Goal: Information Seeking & Learning: Learn about a topic

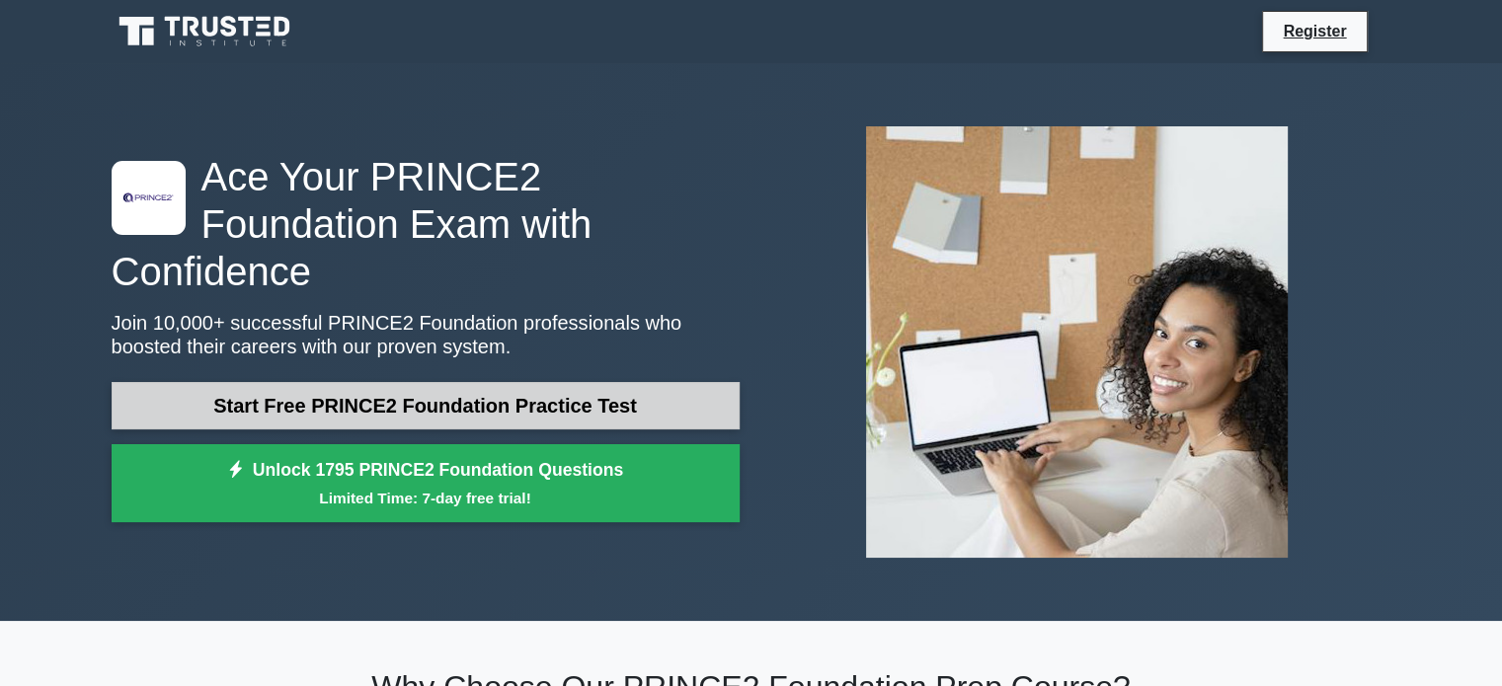
click at [482, 382] on link "Start Free PRINCE2 Foundation Practice Test" at bounding box center [426, 405] width 628 height 47
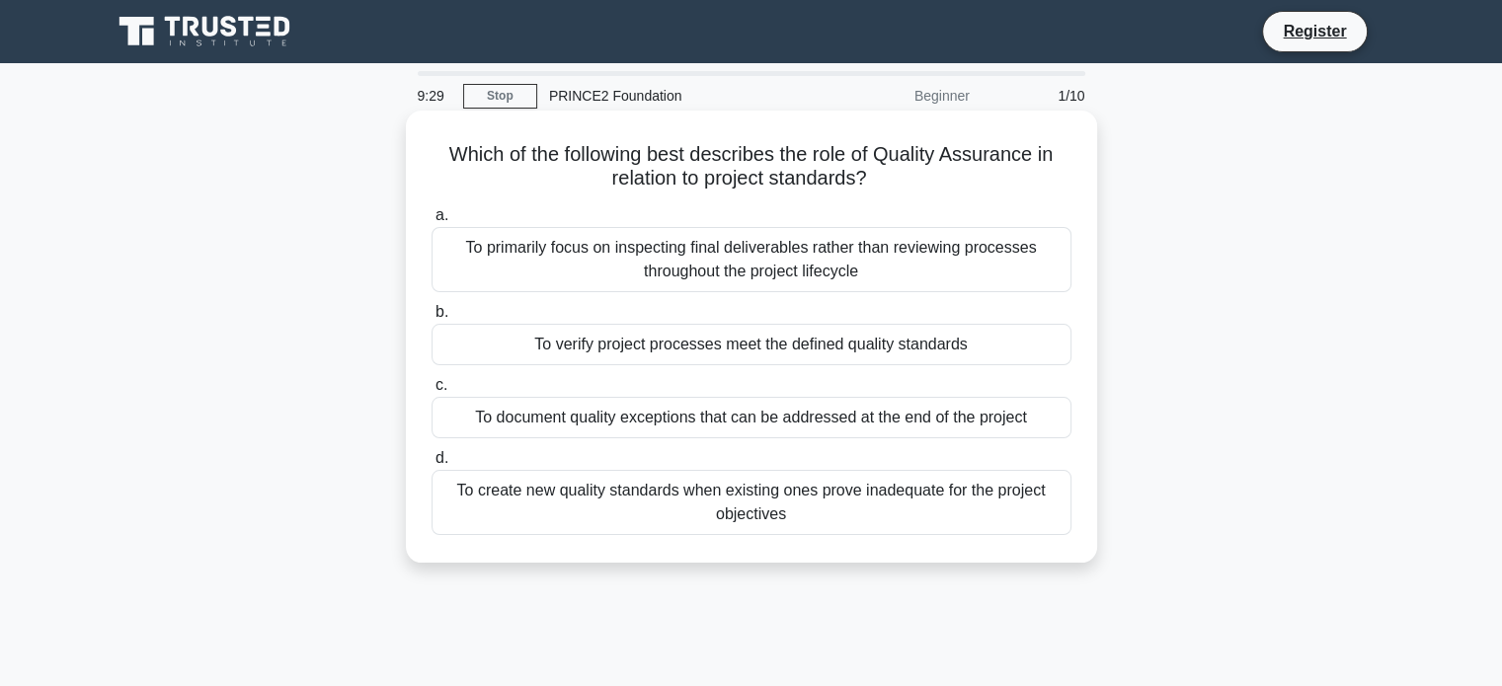
click at [774, 349] on div "To verify project processes meet the defined quality standards" at bounding box center [752, 344] width 640 height 41
click at [432, 319] on input "b. To verify project processes meet the defined quality standards" at bounding box center [432, 312] width 0 height 13
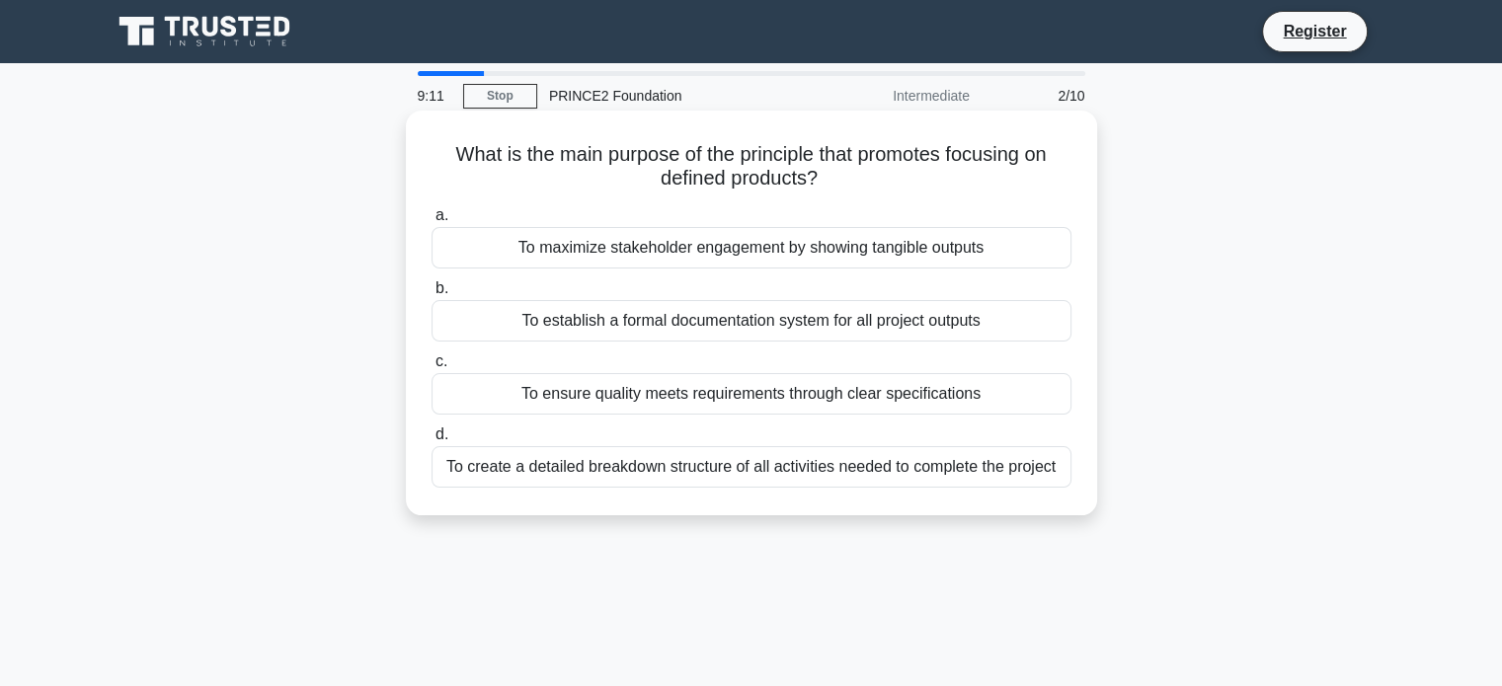
click at [766, 464] on div "To create a detailed breakdown structure of all activities needed to complete t…" at bounding box center [752, 466] width 640 height 41
click at [432, 441] on input "d. To create a detailed breakdown structure of all activities needed to complet…" at bounding box center [432, 435] width 0 height 13
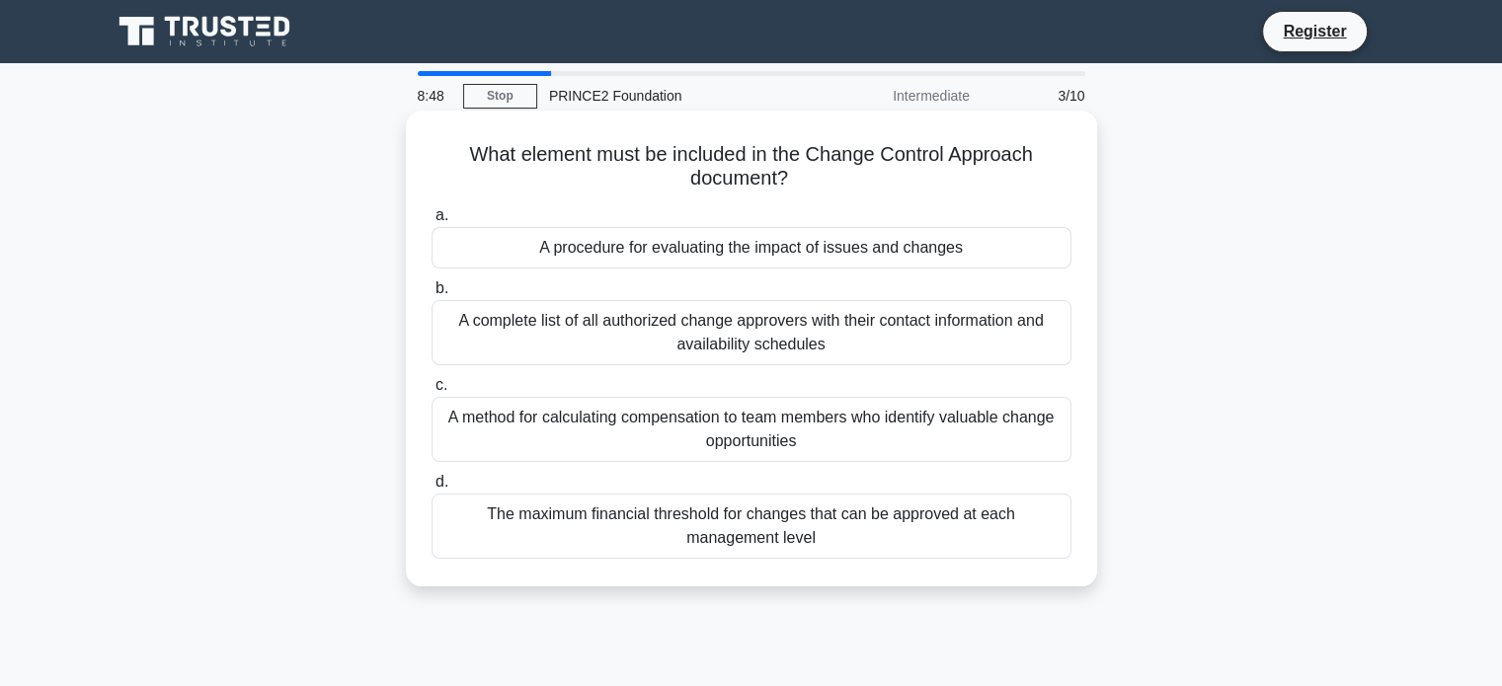
click at [812, 341] on div "A complete list of all authorized change approvers with their contact informati…" at bounding box center [752, 332] width 640 height 65
click at [432, 295] on input "b. A complete list of all authorized change approvers with their contact inform…" at bounding box center [432, 288] width 0 height 13
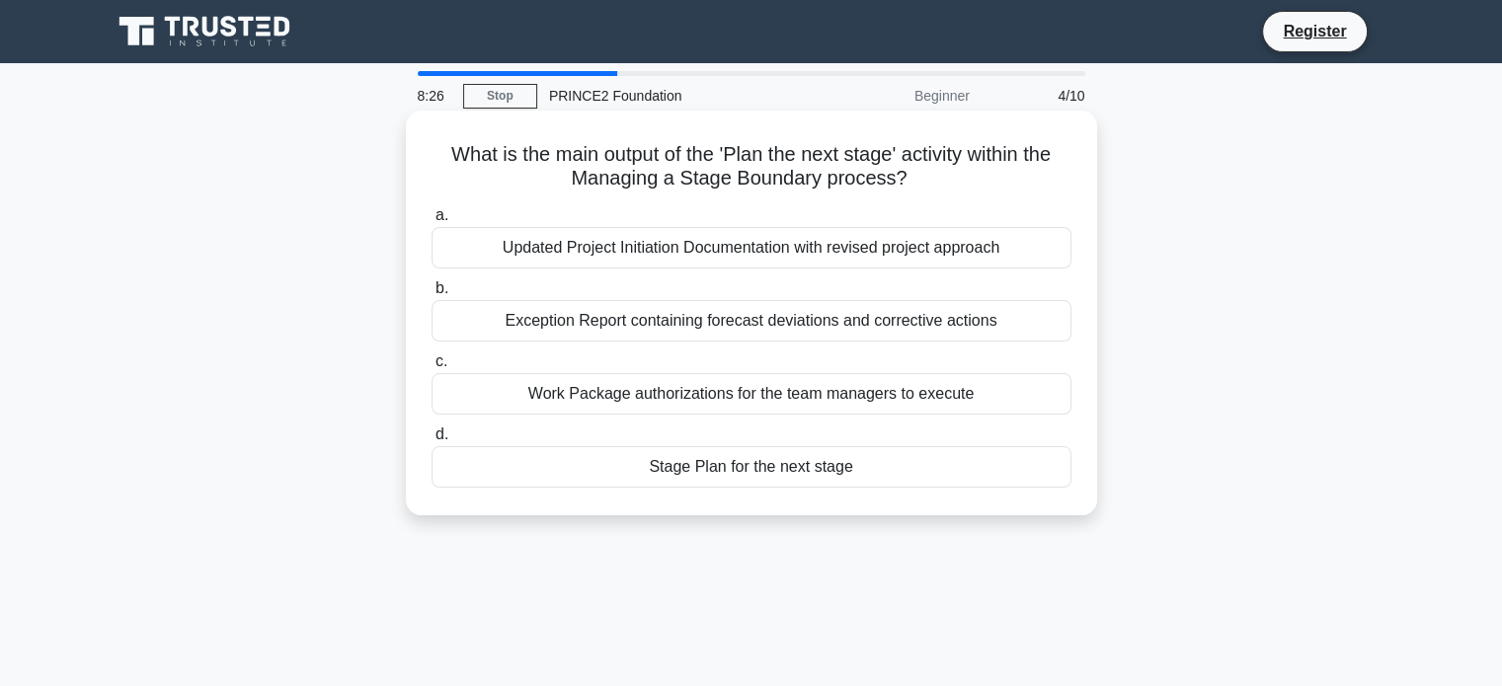
click at [794, 469] on div "Stage Plan for the next stage" at bounding box center [752, 466] width 640 height 41
click at [432, 441] on input "d. Stage Plan for the next stage" at bounding box center [432, 435] width 0 height 13
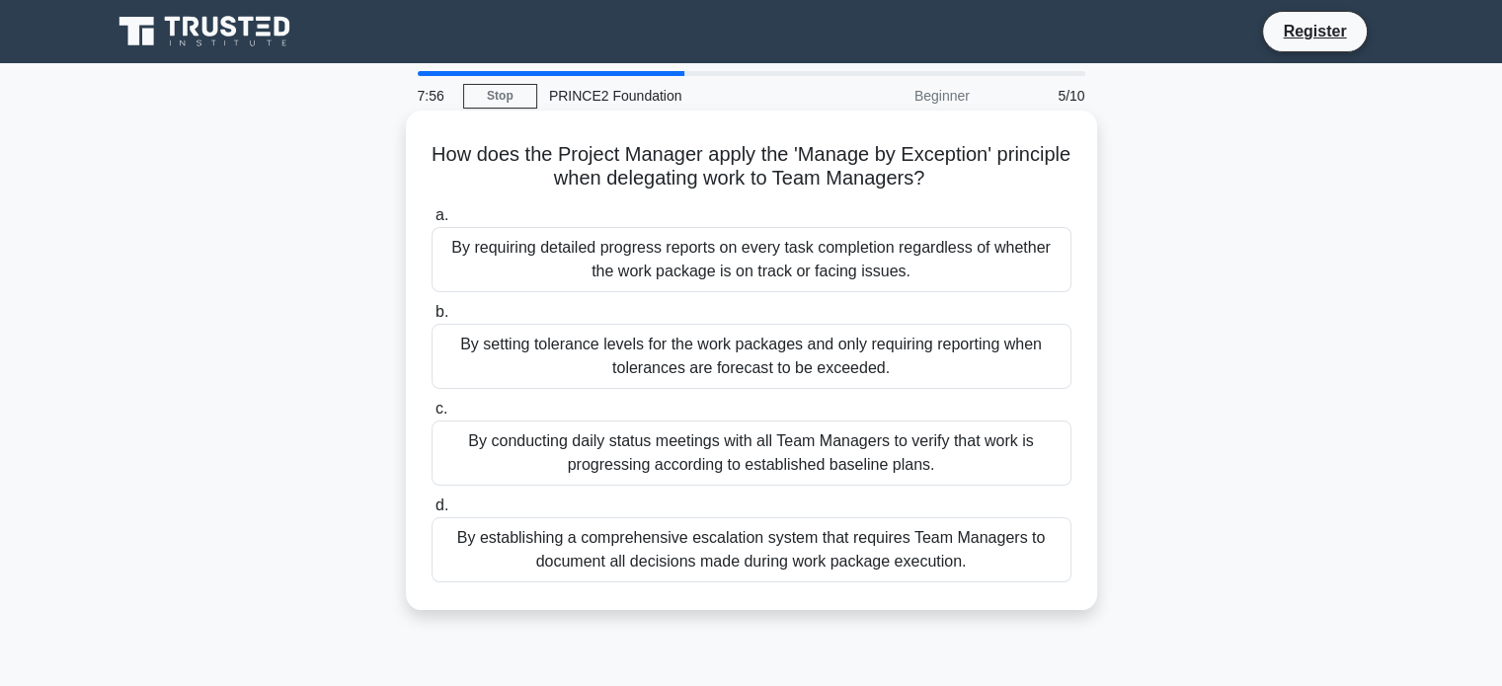
click at [800, 556] on div "By establishing a comprehensive escalation system that requires Team Managers t…" at bounding box center [752, 549] width 640 height 65
click at [432, 513] on input "d. By establishing a comprehensive escalation system that requires Team Manager…" at bounding box center [432, 506] width 0 height 13
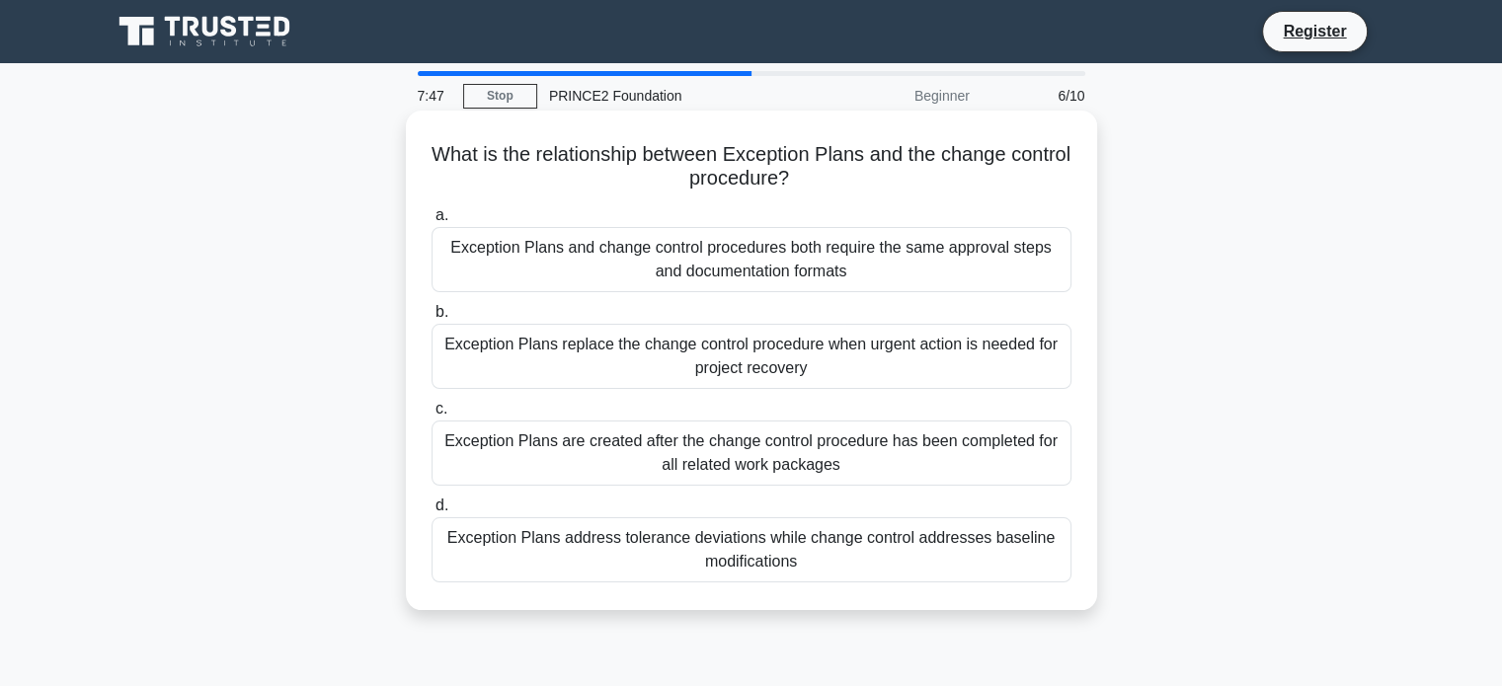
click at [768, 479] on div "Exception Plans are created after the change control procedure has been complet…" at bounding box center [752, 453] width 640 height 65
click at [432, 416] on input "c. Exception Plans are created after the change control procedure has been comp…" at bounding box center [432, 409] width 0 height 13
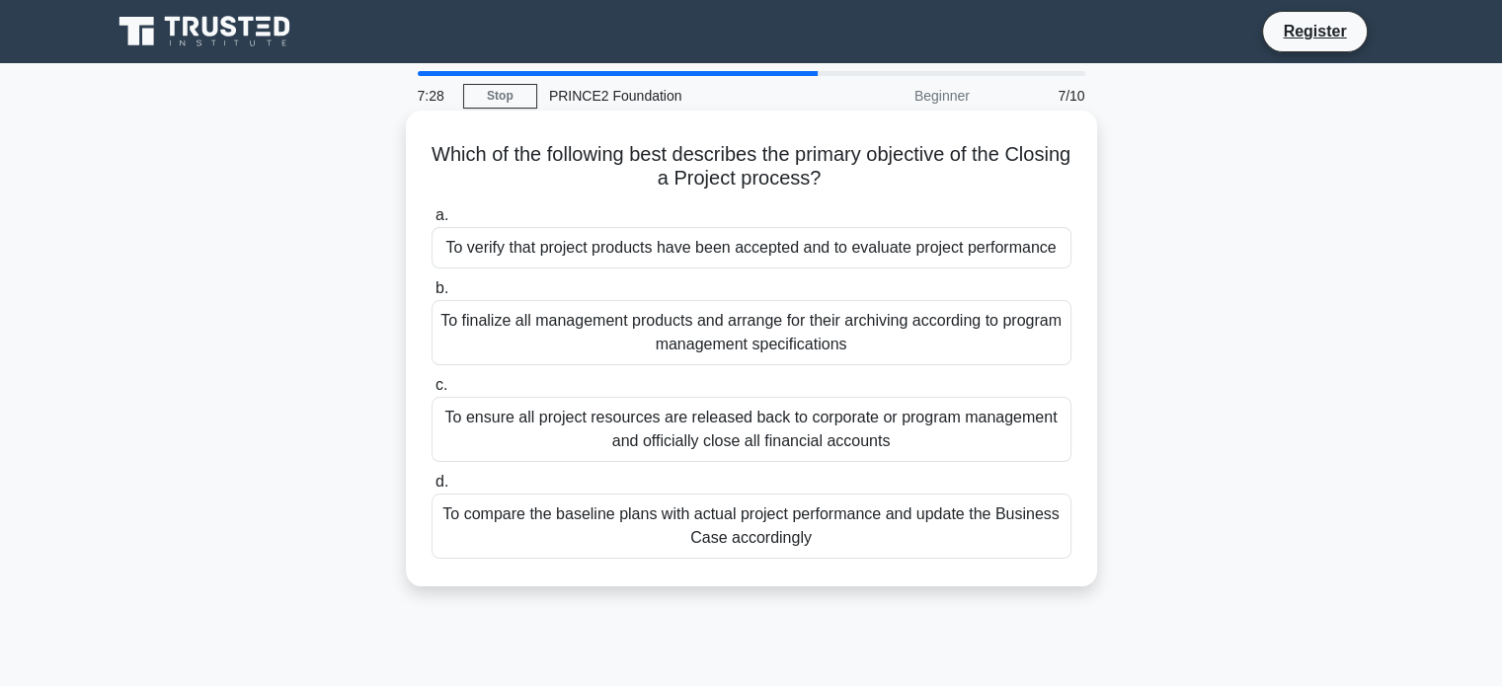
click at [807, 354] on div "To finalize all management products and arrange for their archiving according t…" at bounding box center [752, 332] width 640 height 65
click at [432, 295] on input "b. To finalize all management products and arrange for their archiving accordin…" at bounding box center [432, 288] width 0 height 13
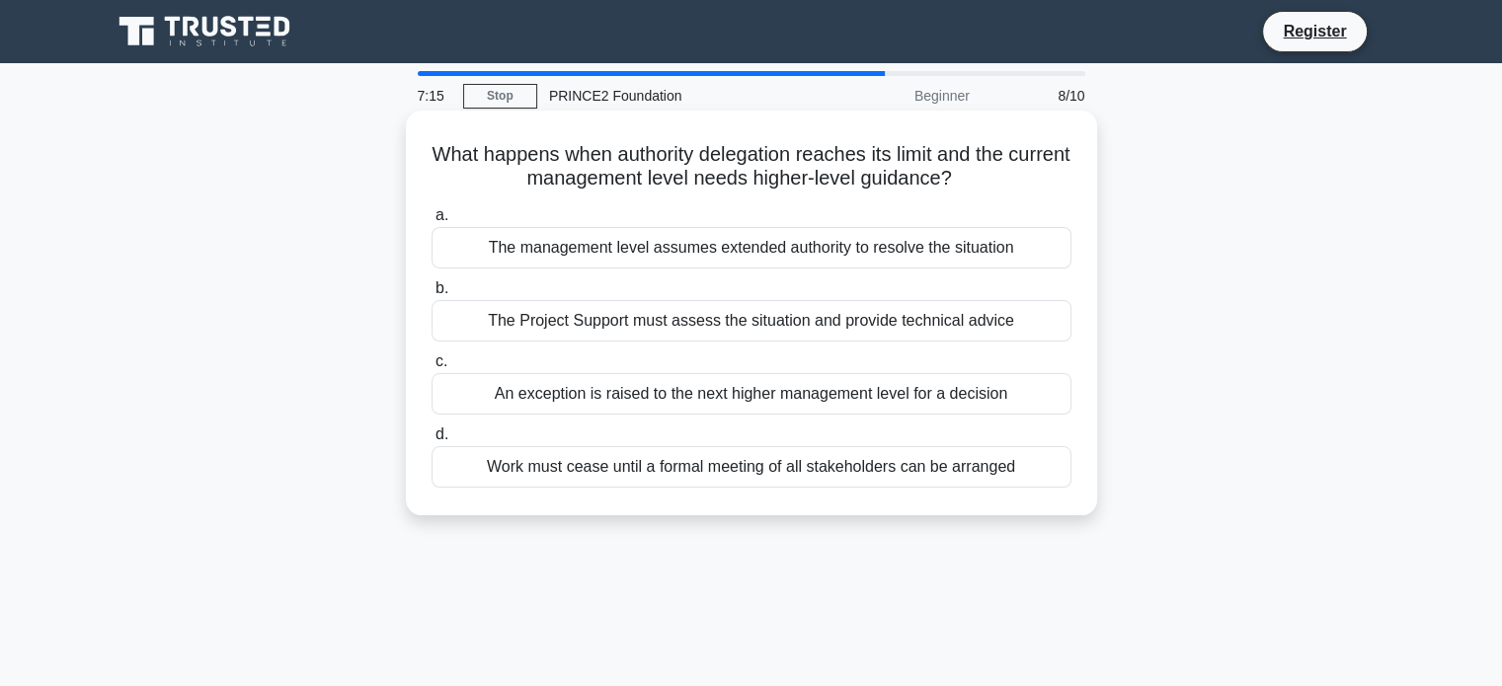
click at [789, 386] on div "An exception is raised to the next higher management level for a decision" at bounding box center [752, 393] width 640 height 41
click at [432, 368] on input "c. An exception is raised to the next higher management level for a decision" at bounding box center [432, 361] width 0 height 13
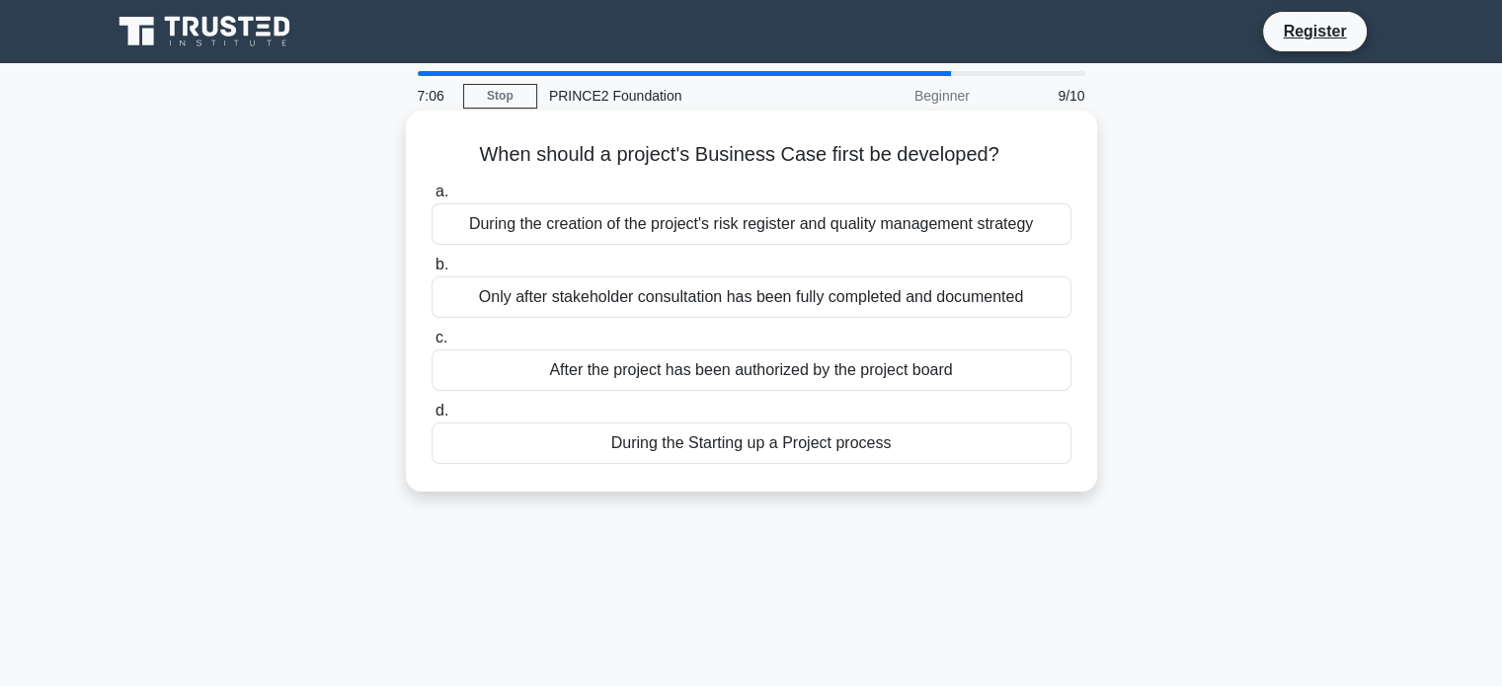
click at [763, 455] on div "During the Starting up a Project process" at bounding box center [752, 443] width 640 height 41
click at [432, 418] on input "d. During the Starting up a Project process" at bounding box center [432, 411] width 0 height 13
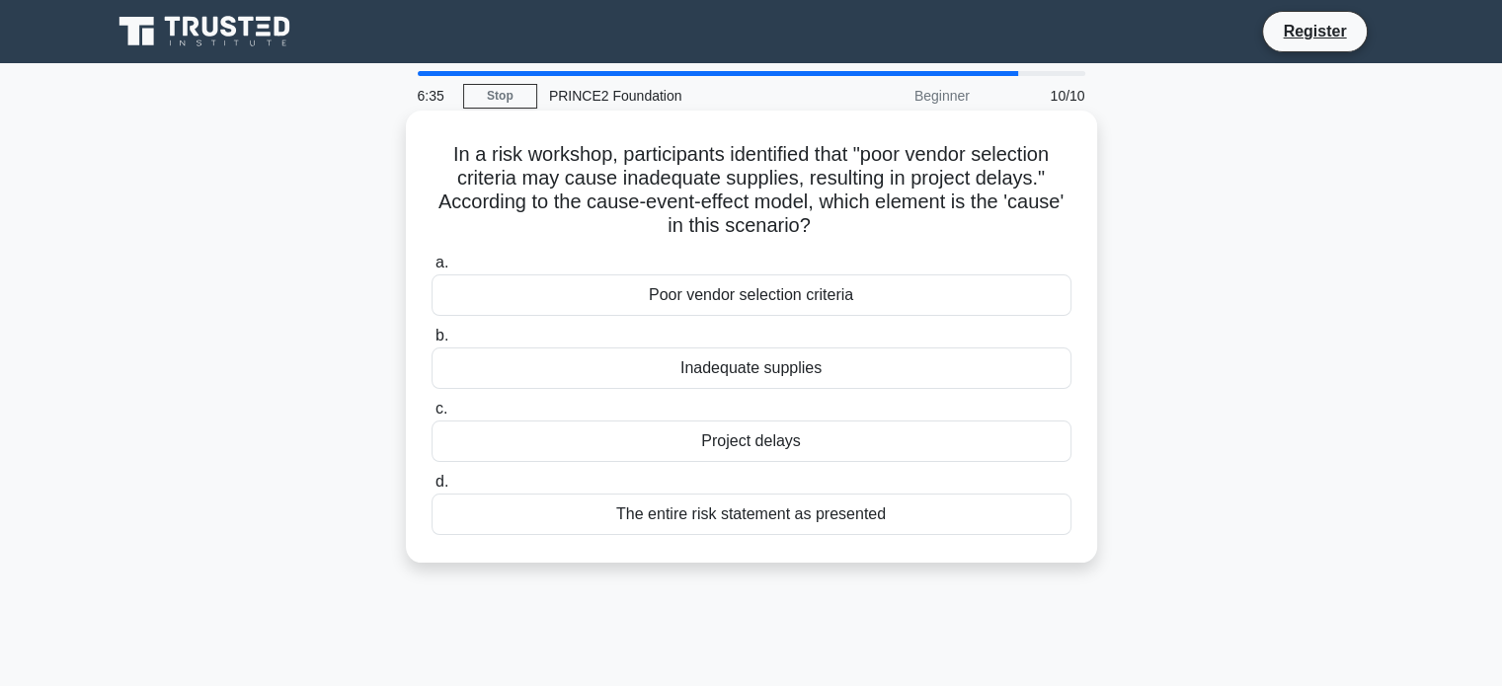
click at [834, 382] on div "Inadequate supplies" at bounding box center [752, 368] width 640 height 41
click at [432, 343] on input "b. Inadequate supplies" at bounding box center [432, 336] width 0 height 13
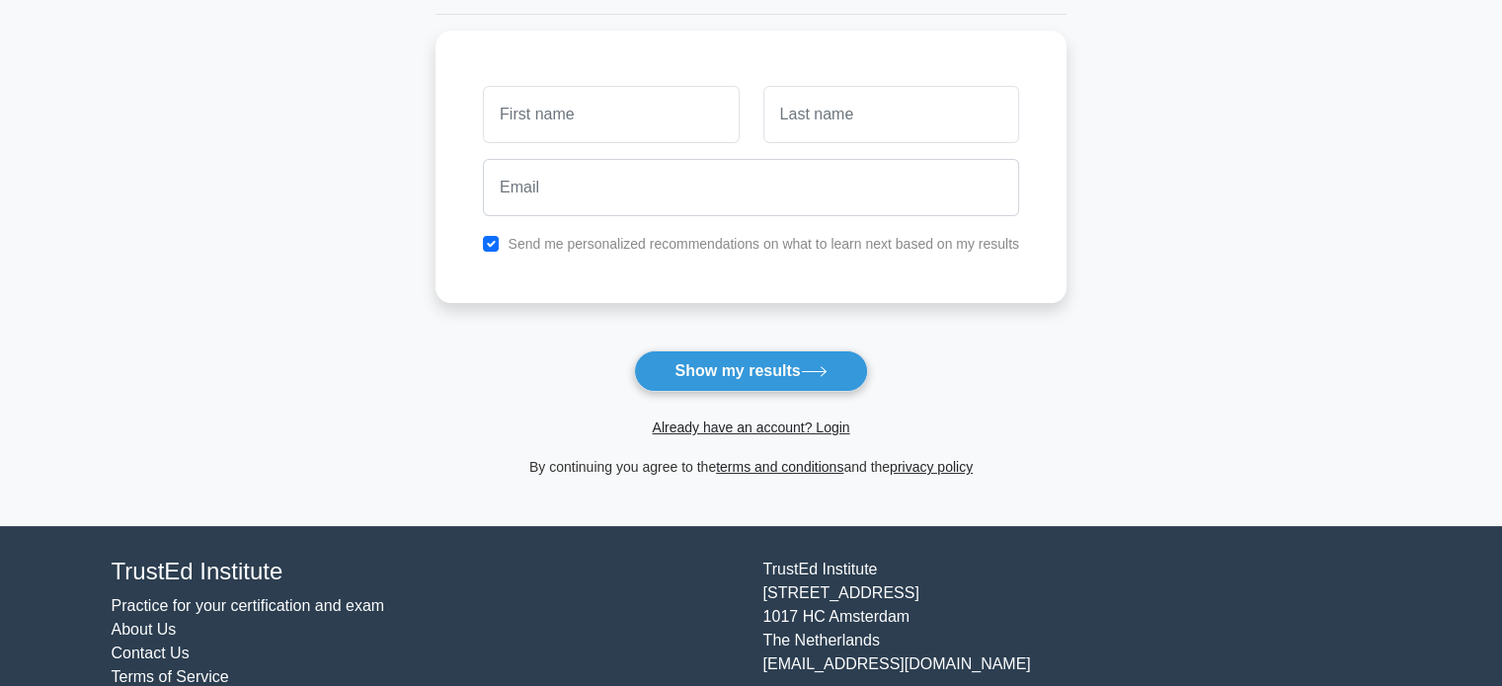
scroll to position [249, 0]
click at [774, 379] on button "Show my results" at bounding box center [750, 370] width 233 height 41
click at [624, 125] on input "text" at bounding box center [611, 108] width 256 height 57
type input "dkd"
click at [837, 119] on input "k" at bounding box center [891, 108] width 256 height 57
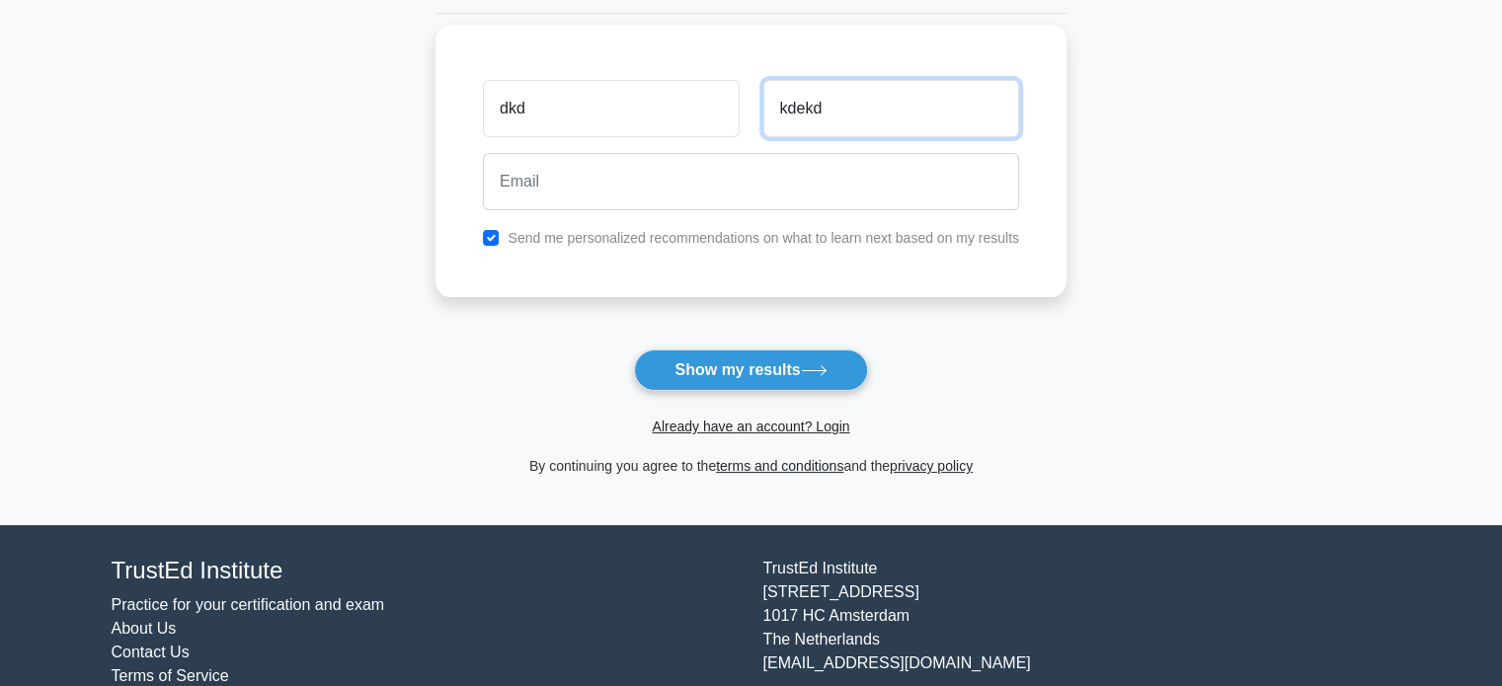
type input "kdekd"
click at [494, 236] on input "checkbox" at bounding box center [491, 238] width 16 height 16
checkbox input "false"
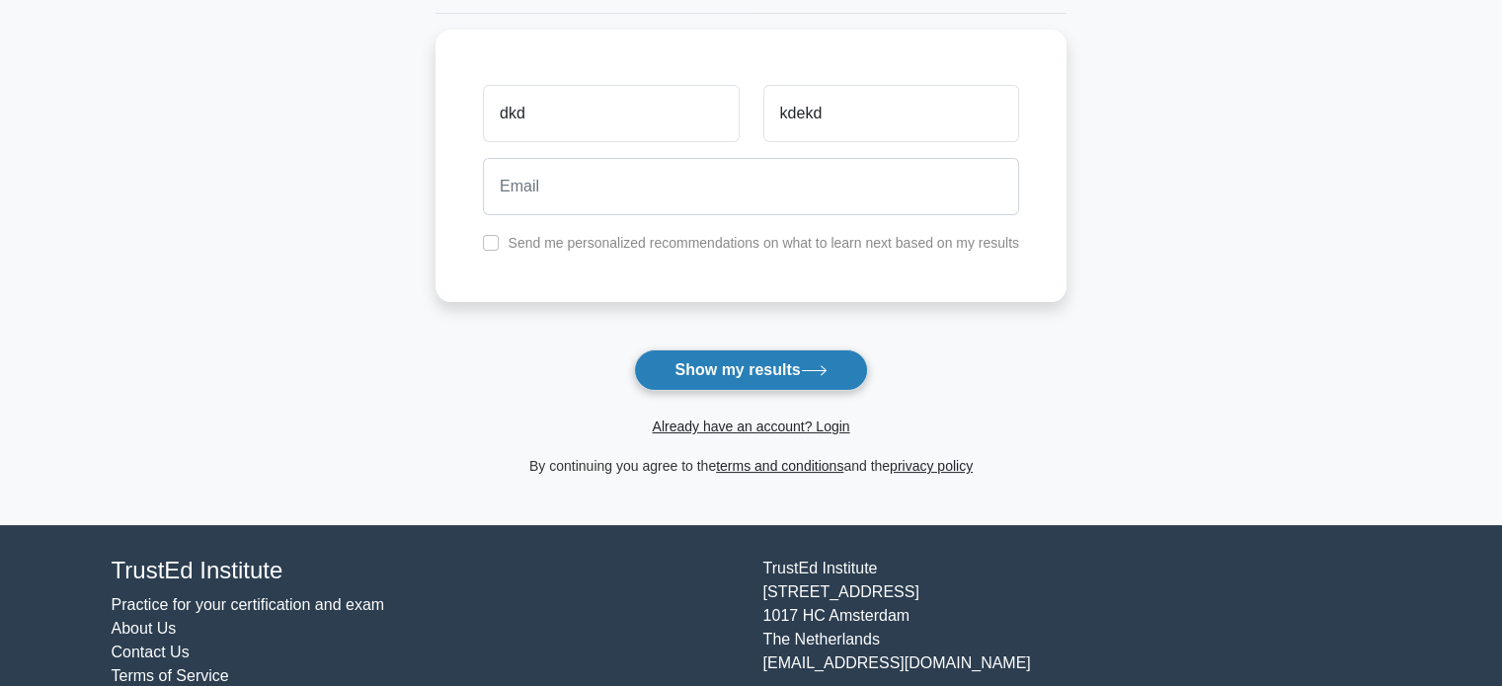
click at [788, 368] on button "Show my results" at bounding box center [750, 370] width 233 height 41
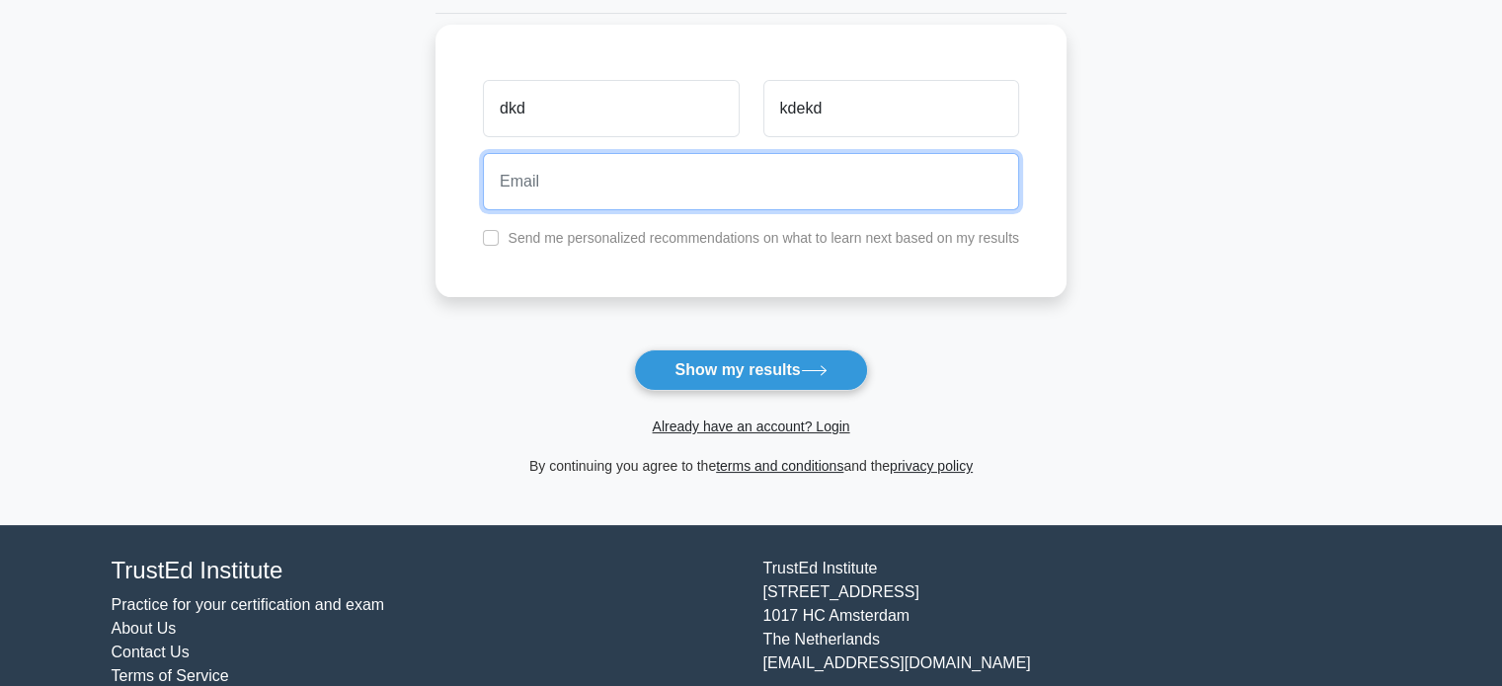
click at [676, 195] on input "email" at bounding box center [751, 181] width 536 height 57
type input "lovepreet@mailserver9253.com"
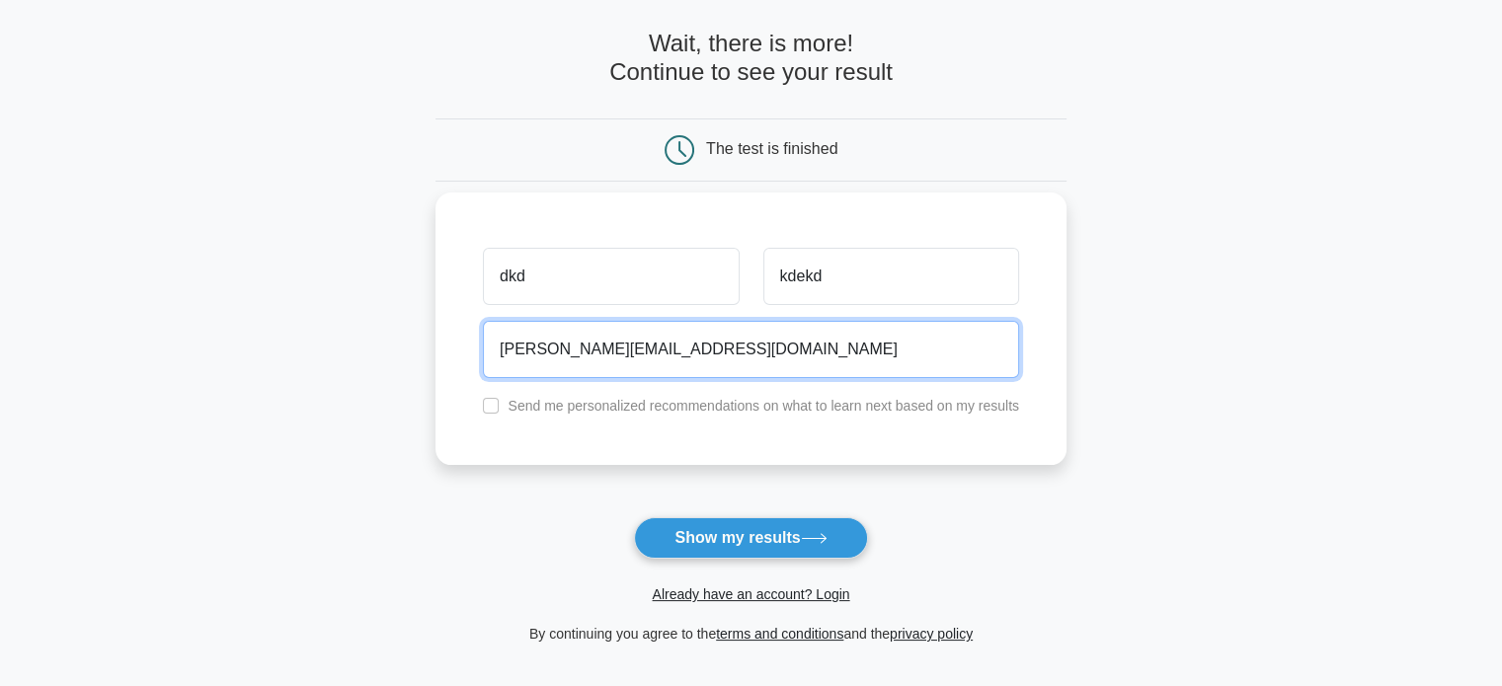
scroll to position [63, 0]
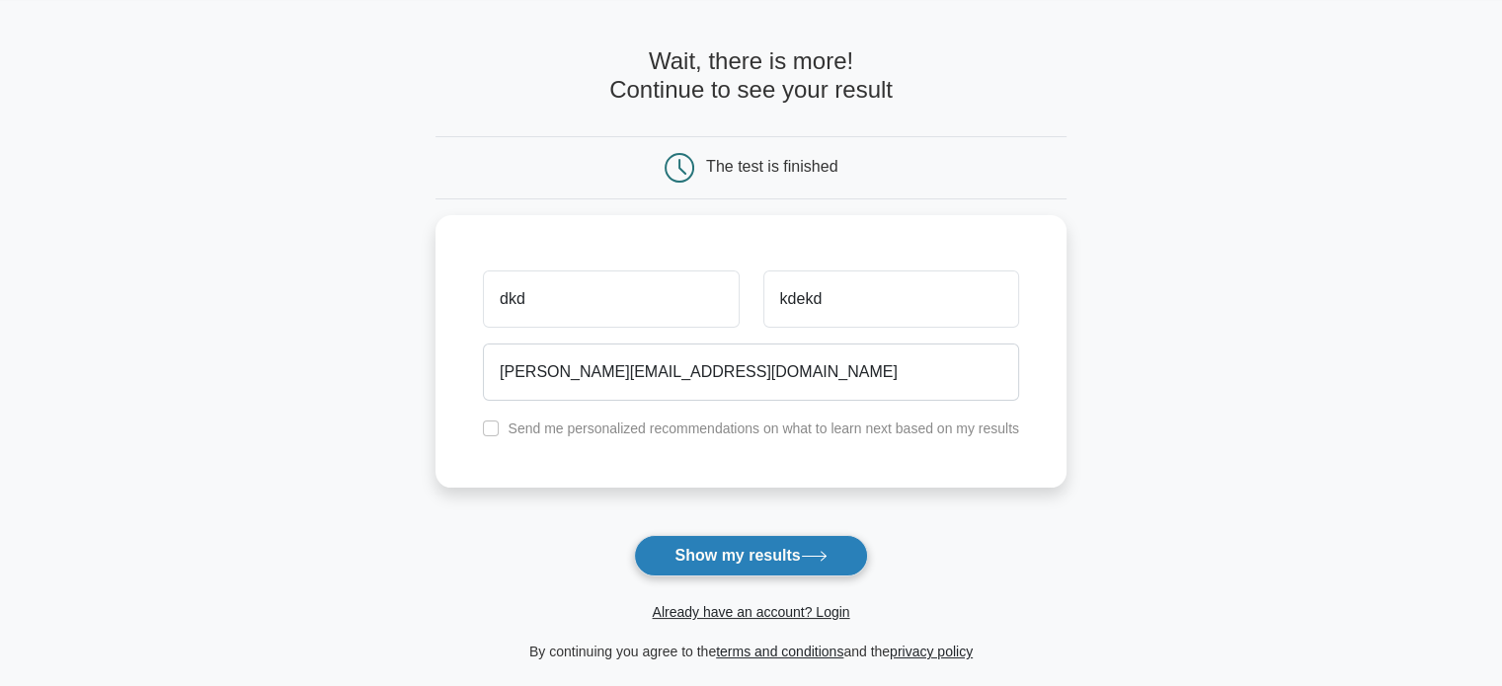
click at [766, 547] on button "Show my results" at bounding box center [750, 555] width 233 height 41
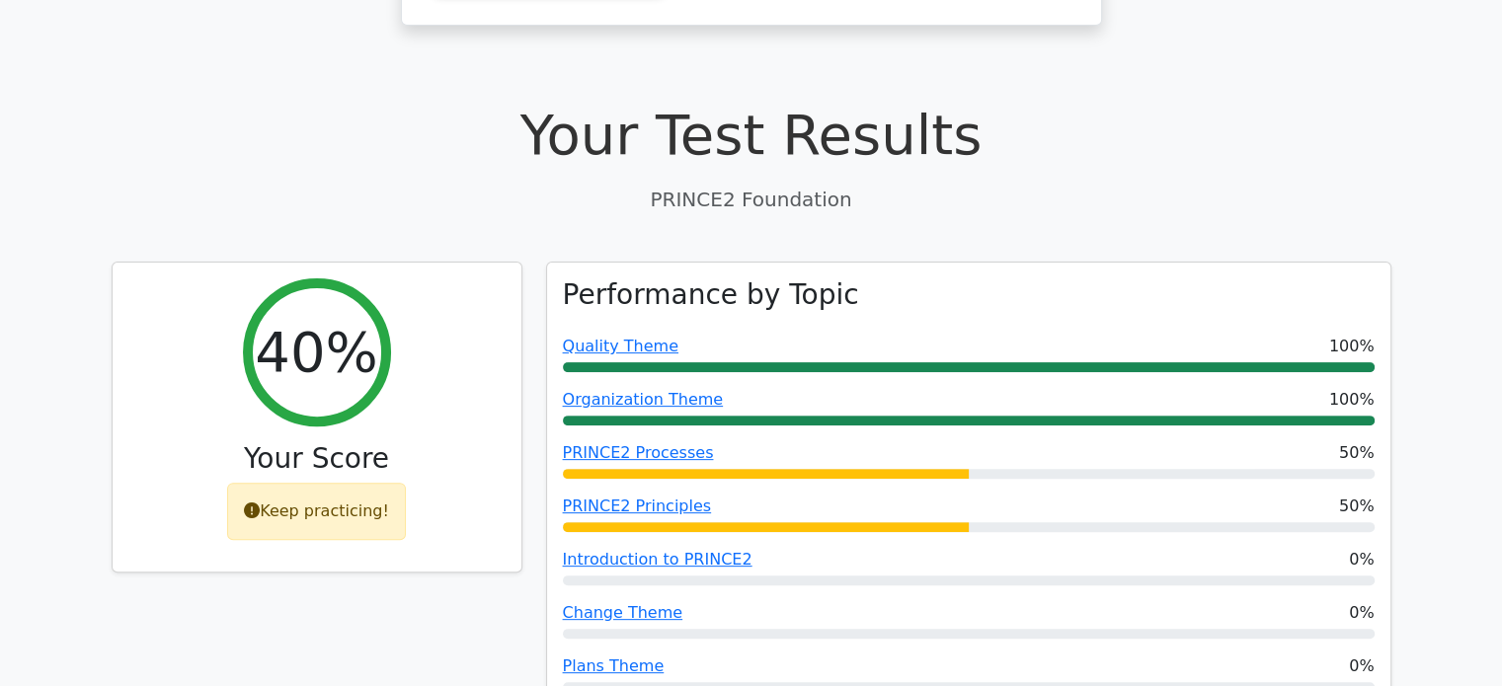
scroll to position [568, 0]
